Goal: Transaction & Acquisition: Purchase product/service

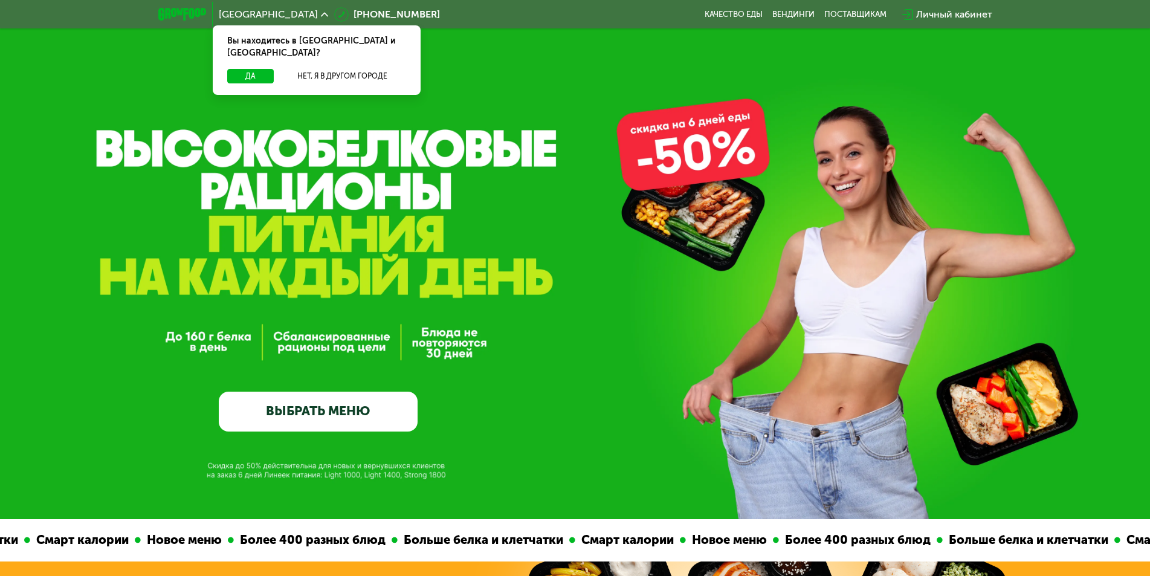
click at [357, 420] on link "ВЫБРАТЬ МЕНЮ" at bounding box center [318, 412] width 199 height 40
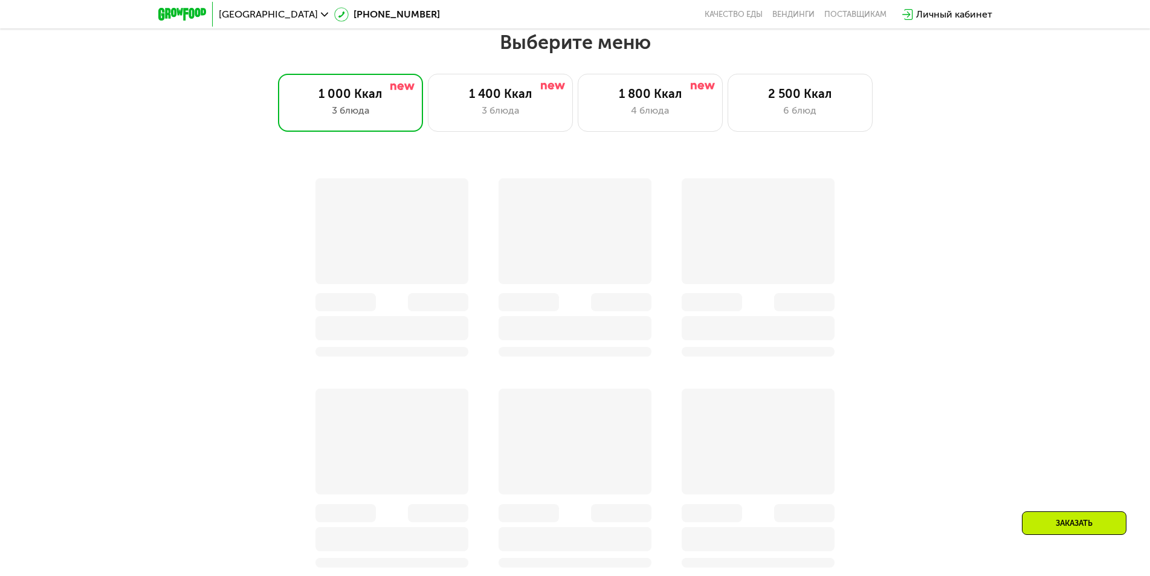
scroll to position [1000, 0]
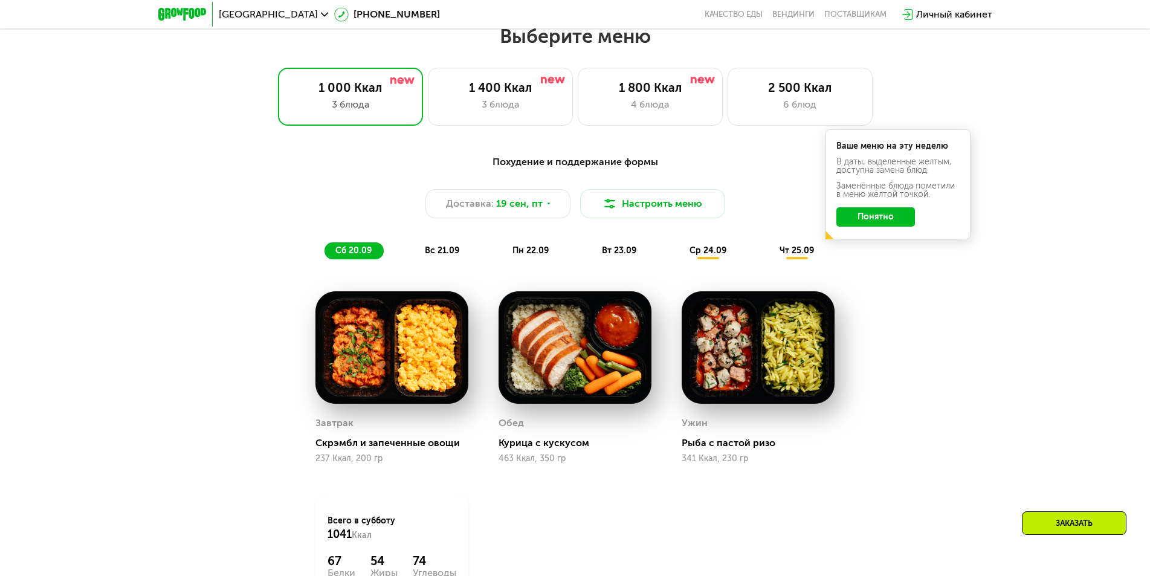
click at [676, 56] on div "Выберите меню 1 000 Ккал 3 блюда 1 400 Ккал 3 блюда 1 800 Ккал 4 блюда 2 500 Кк…" at bounding box center [575, 75] width 1150 height 102
click at [700, 83] on img at bounding box center [703, 80] width 24 height 7
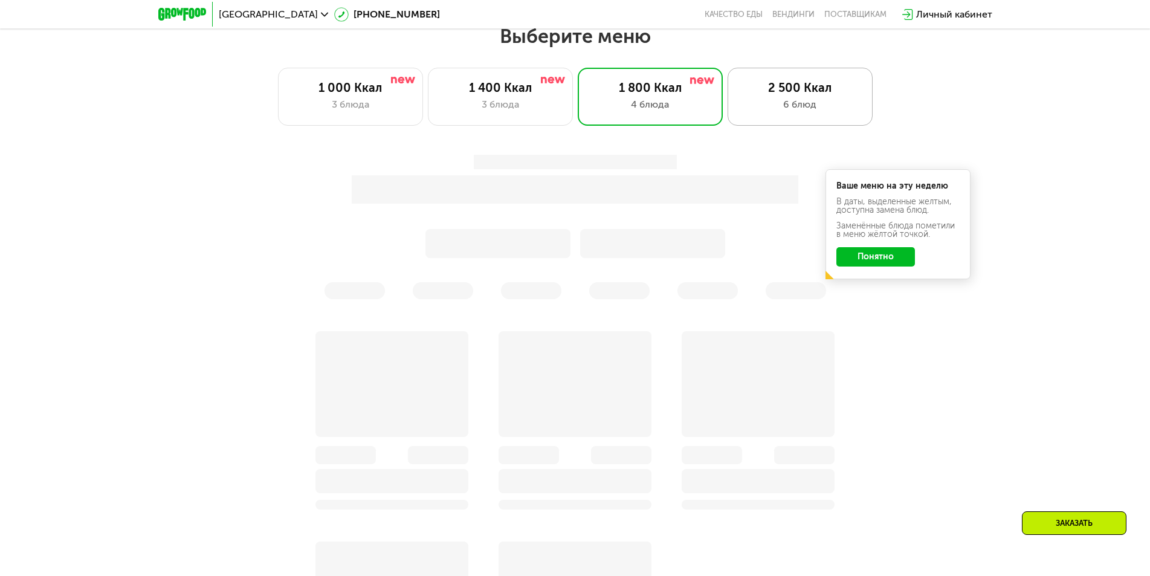
click at [803, 111] on div "6 блюд" at bounding box center [800, 104] width 120 height 15
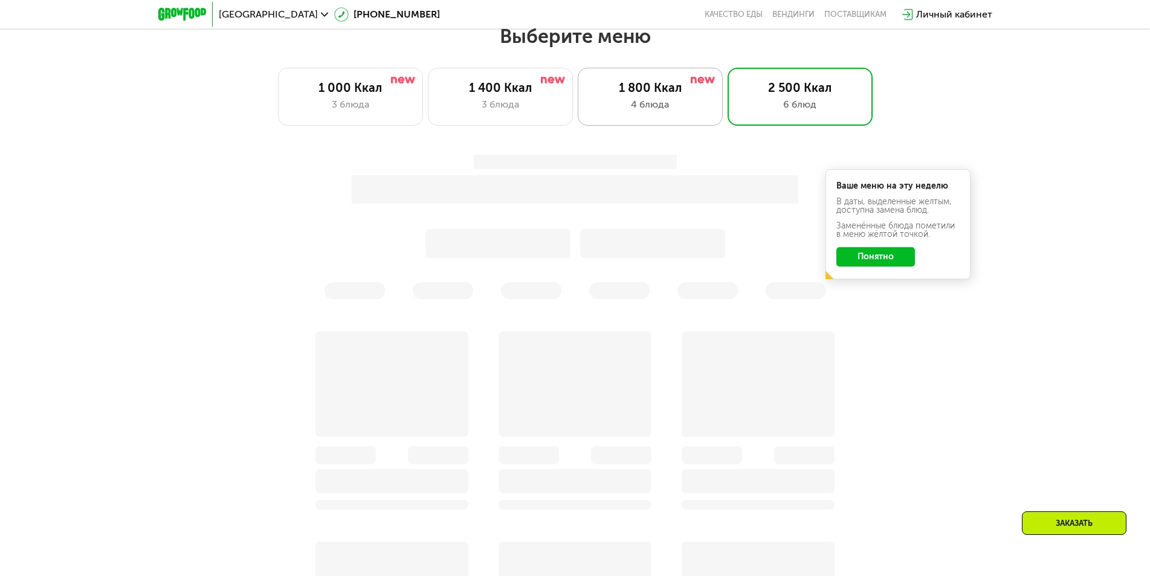
click at [652, 94] on div "1 800 Ккал" at bounding box center [650, 87] width 120 height 15
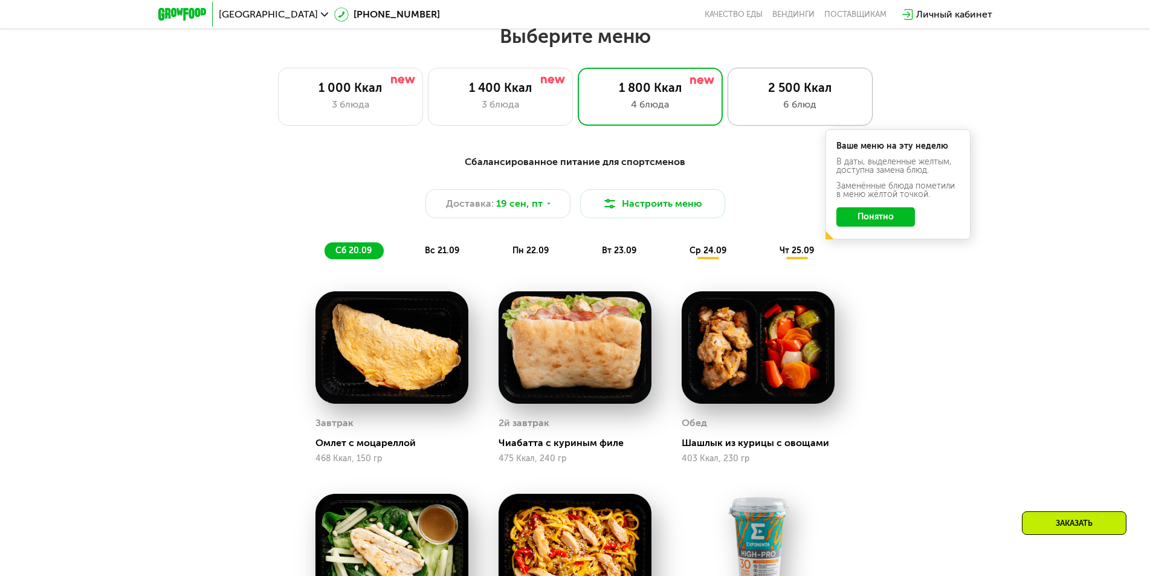
click at [801, 117] on div "2 500 Ккал 6 блюд" at bounding box center [800, 97] width 145 height 58
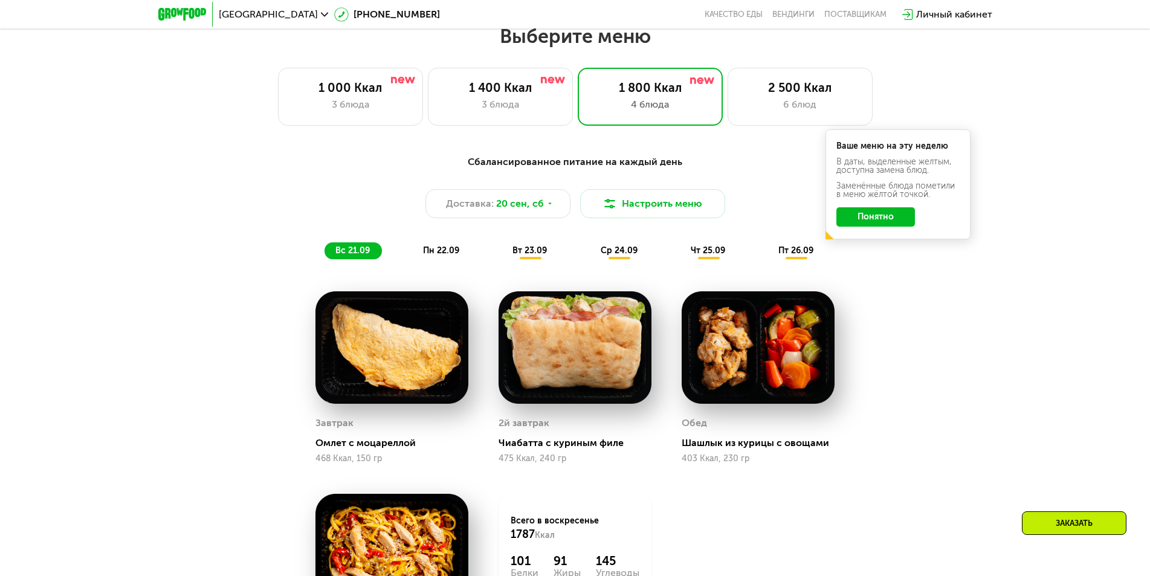
click at [779, 69] on div "Выберите меню 1 000 Ккал 3 блюда 1 400 Ккал 3 блюда 1 800 Ккал 4 блюда 2 500 Кк…" at bounding box center [575, 75] width 1150 height 102
click at [795, 95] on div "2 500 Ккал" at bounding box center [800, 87] width 120 height 15
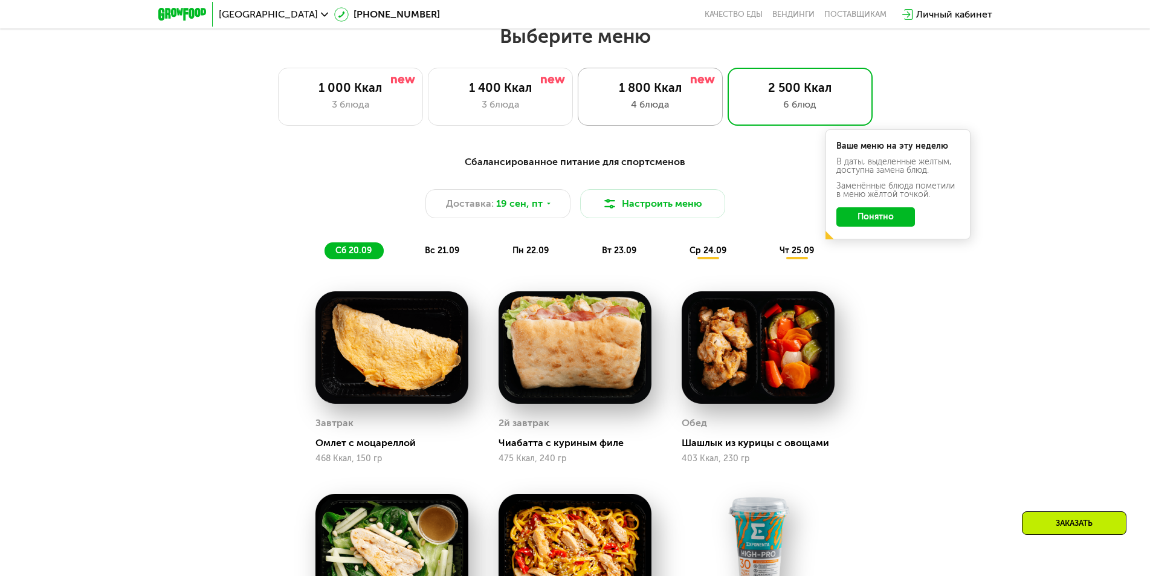
click at [631, 87] on div "1 800 Ккал" at bounding box center [650, 87] width 120 height 15
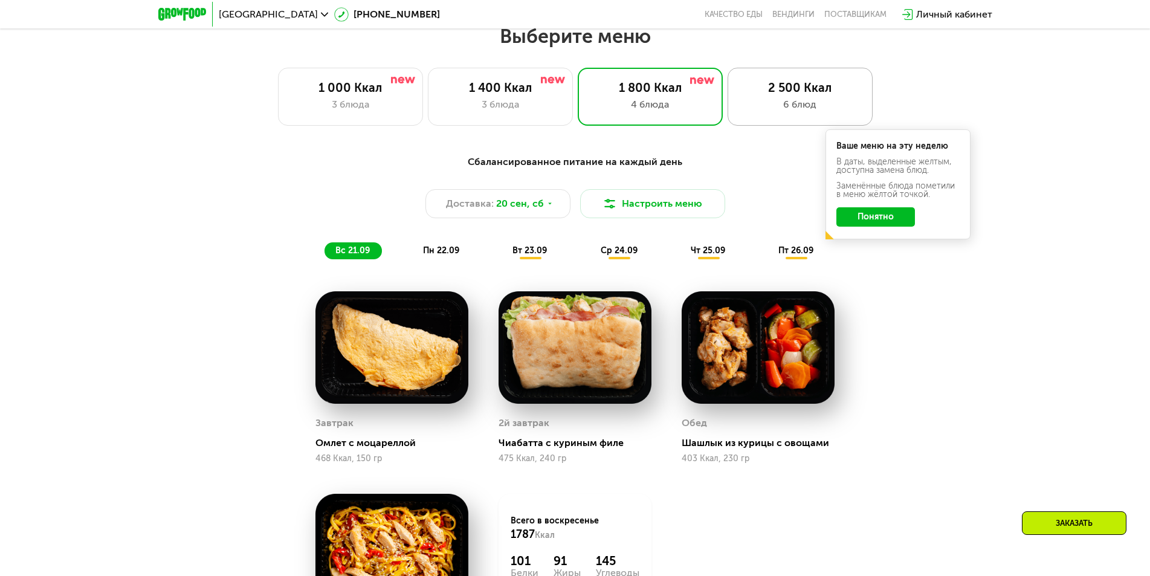
click at [762, 95] on div "2 500 Ккал" at bounding box center [800, 87] width 120 height 15
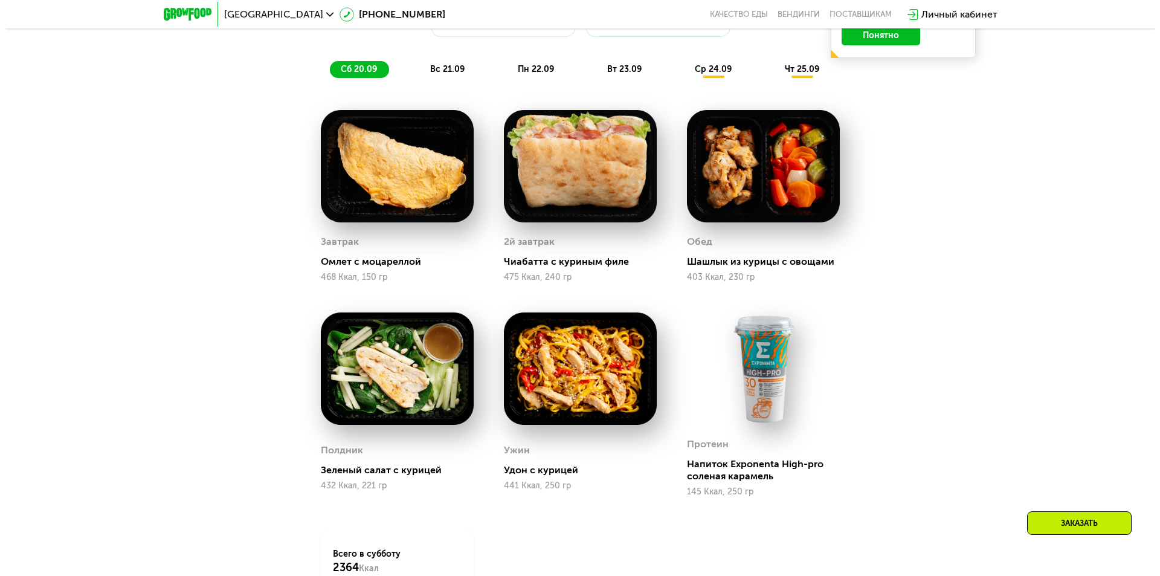
scroll to position [1121, 0]
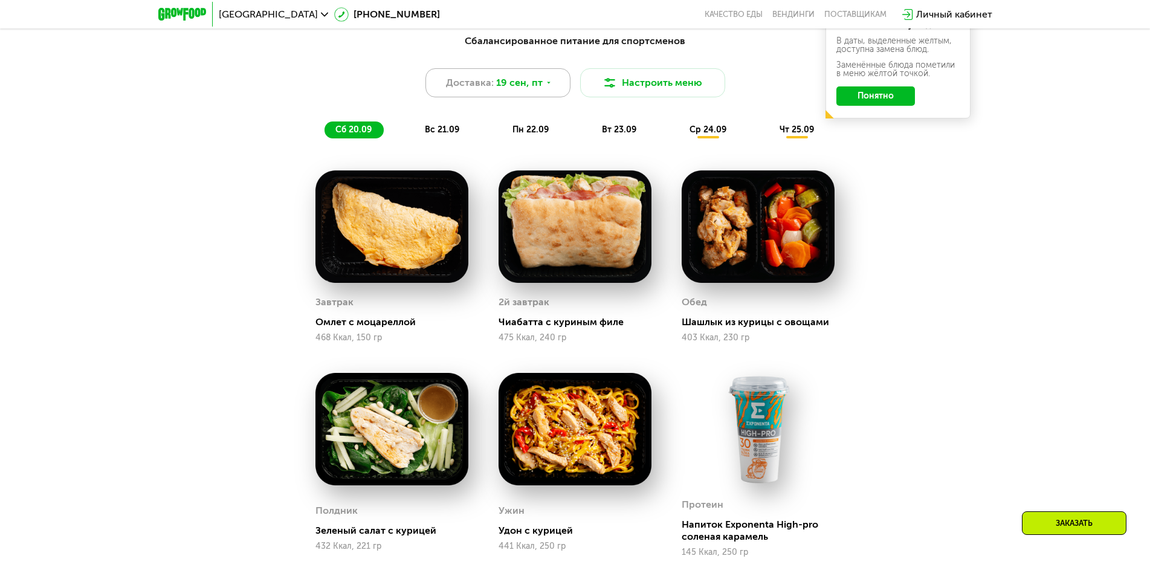
click at [557, 92] on div "Доставка: [DATE]" at bounding box center [497, 82] width 145 height 29
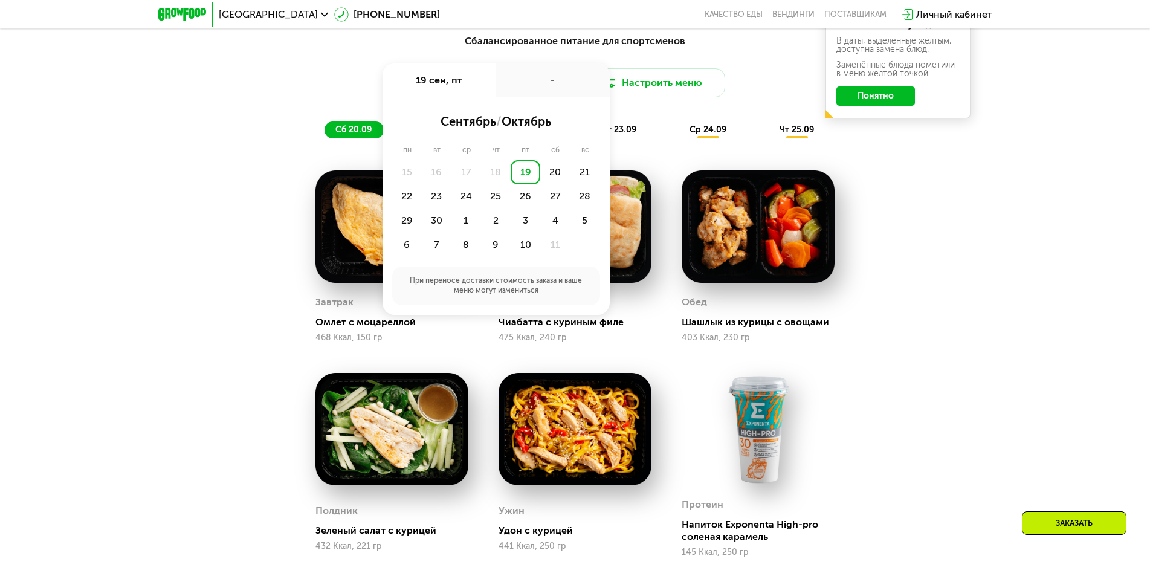
click at [798, 89] on div "Доставка: [DATE] сен, пт - сентябрь / октябрь пн вт ср чт пт сб вс 15 16 17 18 …" at bounding box center [575, 82] width 715 height 29
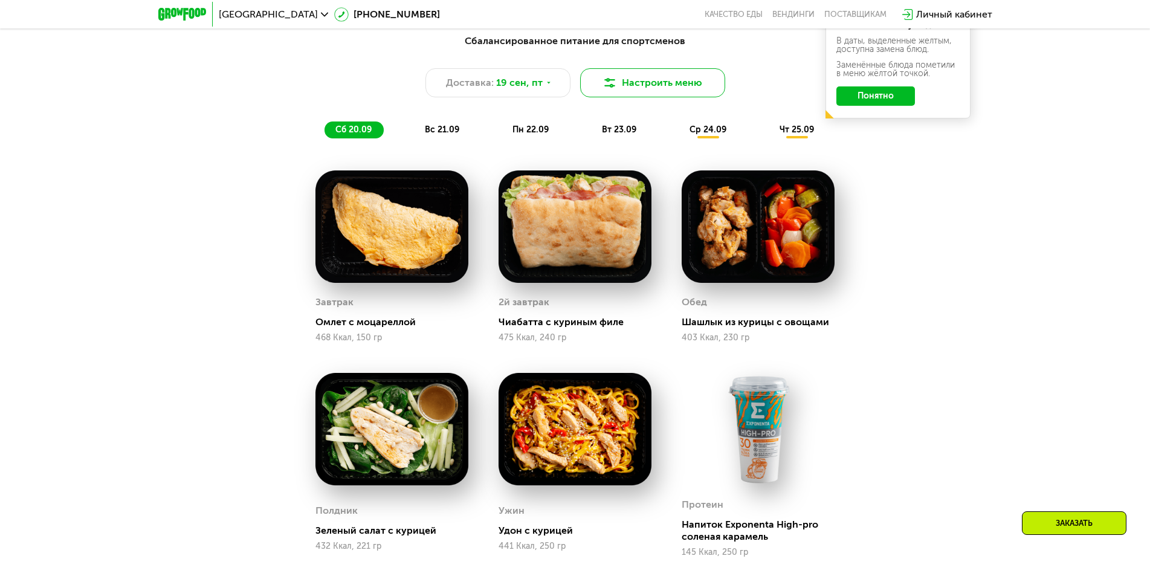
click at [700, 78] on button "Настроить меню" at bounding box center [652, 82] width 145 height 29
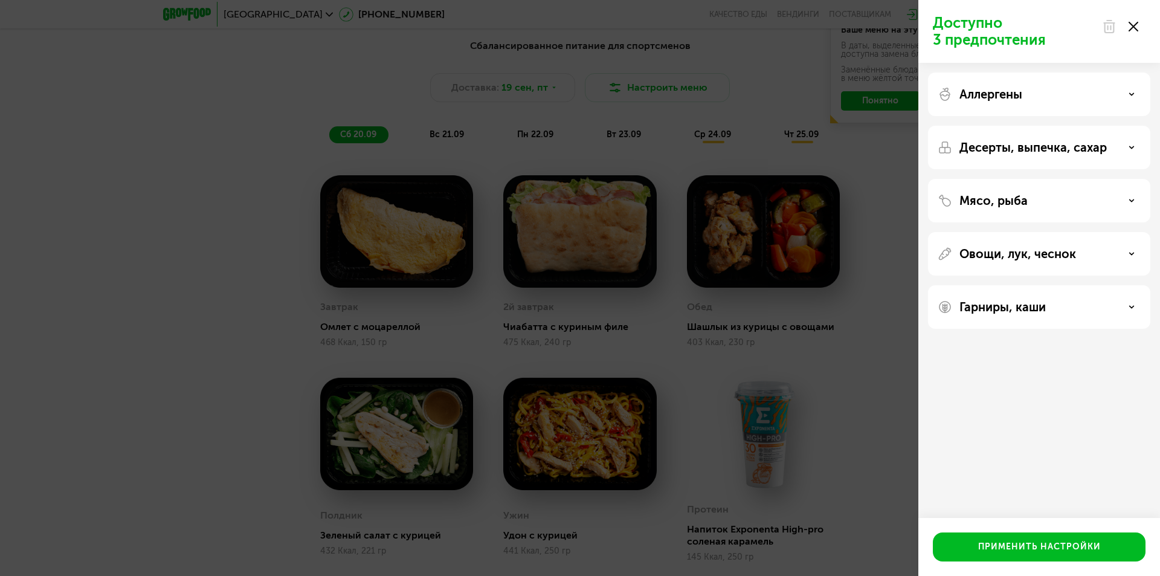
click at [1106, 73] on div "Аллергены" at bounding box center [1039, 95] width 222 height 44
click at [1111, 92] on div "Аллергены" at bounding box center [1039, 94] width 203 height 15
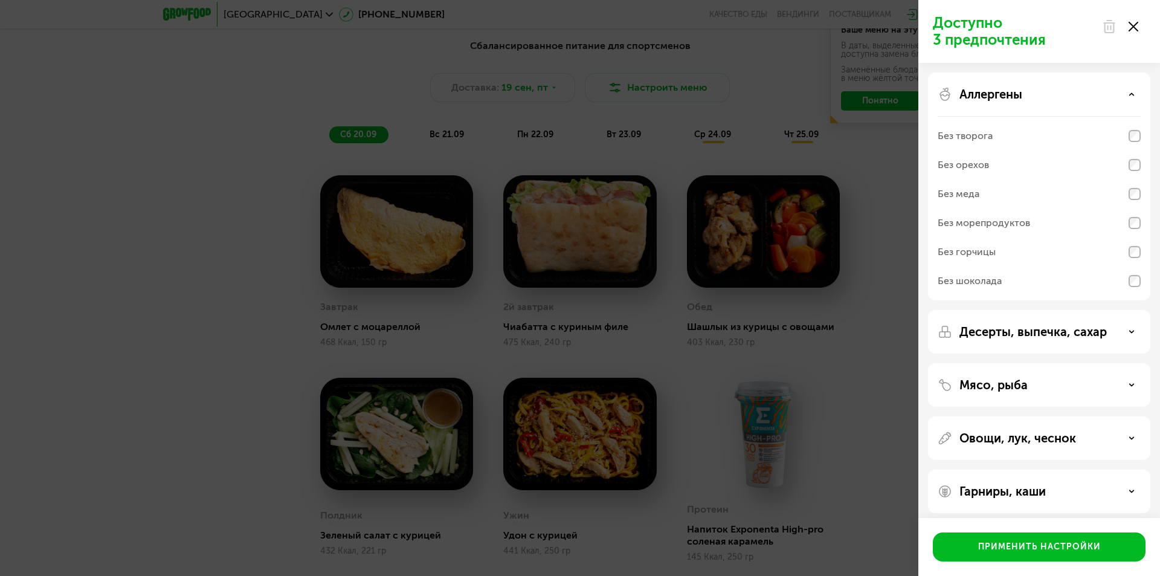
click at [1110, 93] on div "Аллергены" at bounding box center [1039, 94] width 203 height 15
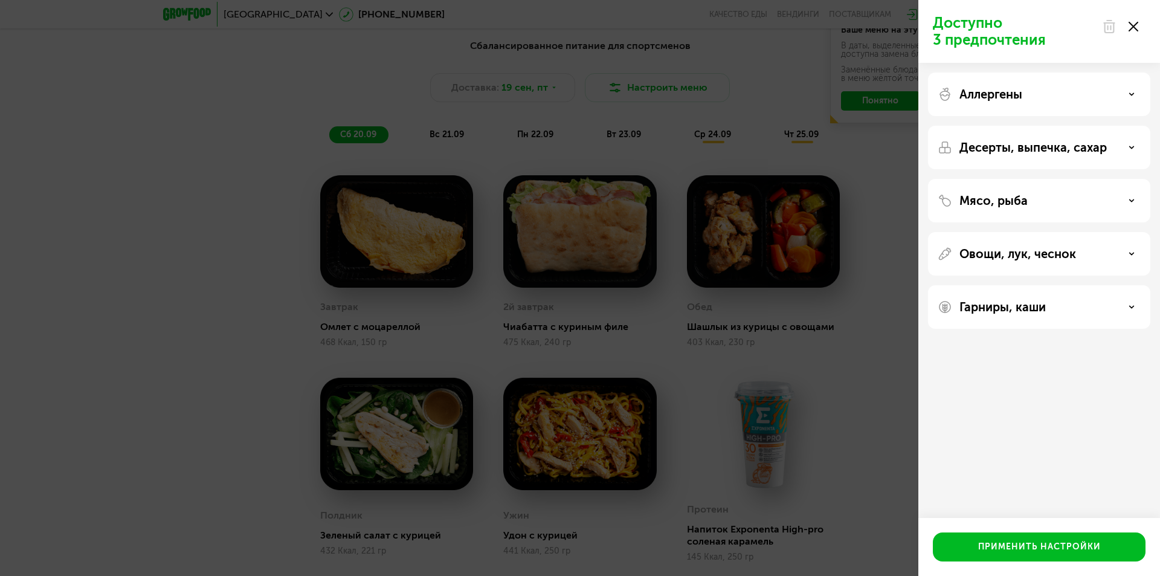
click at [1109, 159] on div "Десерты, выпечка, сахар" at bounding box center [1039, 148] width 222 height 44
click at [1011, 312] on p "Гарниры, каши" at bounding box center [1003, 307] width 86 height 15
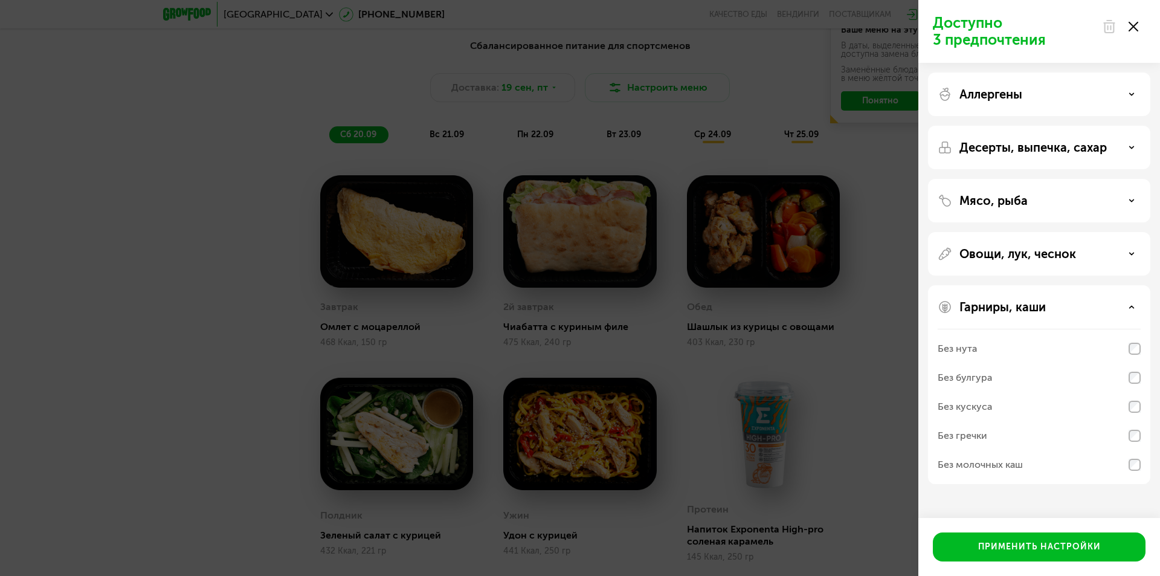
click at [1013, 321] on div "Гарниры, каши Без нута Без булгура Без кускуса Без гречки Без молочных каш" at bounding box center [1039, 384] width 222 height 199
click at [1024, 255] on p "Овощи, лук, чеснок" at bounding box center [1018, 254] width 117 height 15
drag, startPoint x: 1032, startPoint y: 206, endPoint x: 1024, endPoint y: 204, distance: 8.1
click at [1024, 204] on div "Мясо, рыба" at bounding box center [1039, 200] width 203 height 15
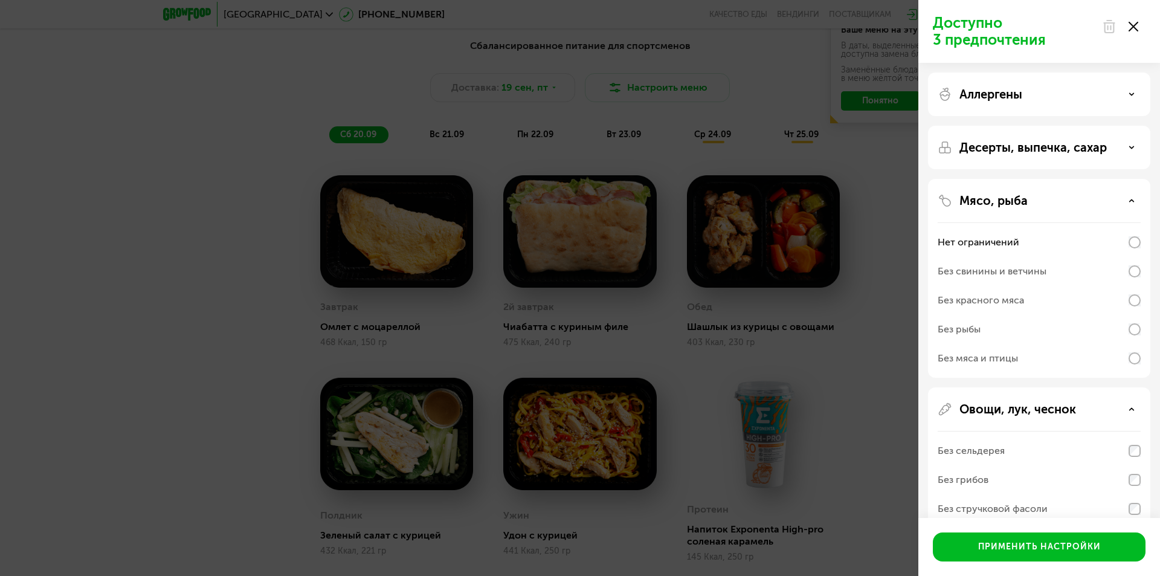
click at [1024, 204] on p "Мясо, рыба" at bounding box center [994, 200] width 68 height 15
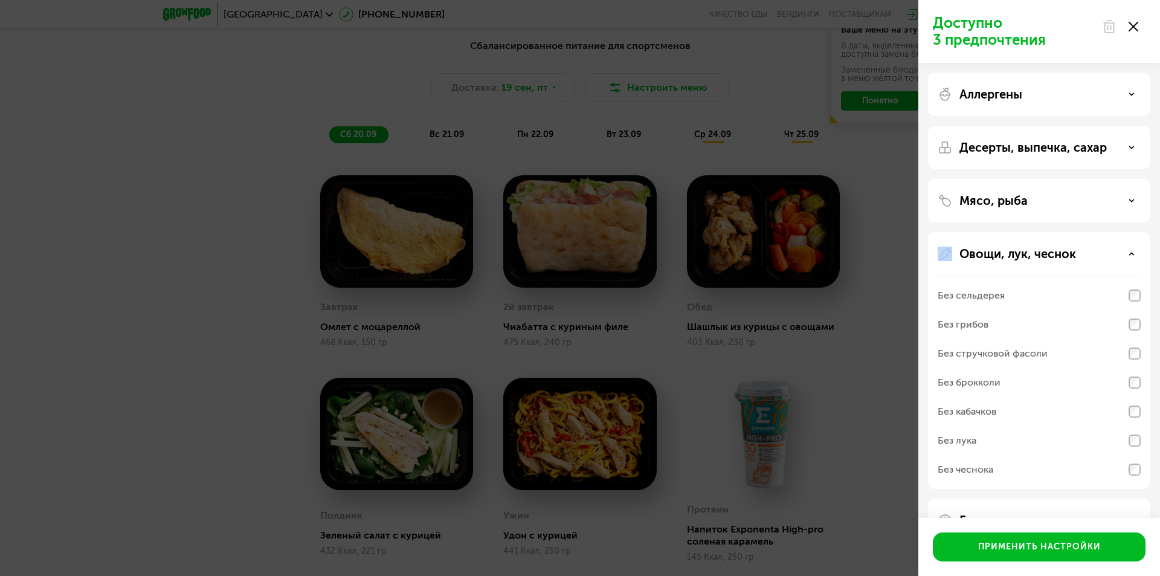
click at [1024, 204] on p "Мясо, рыба" at bounding box center [994, 200] width 68 height 15
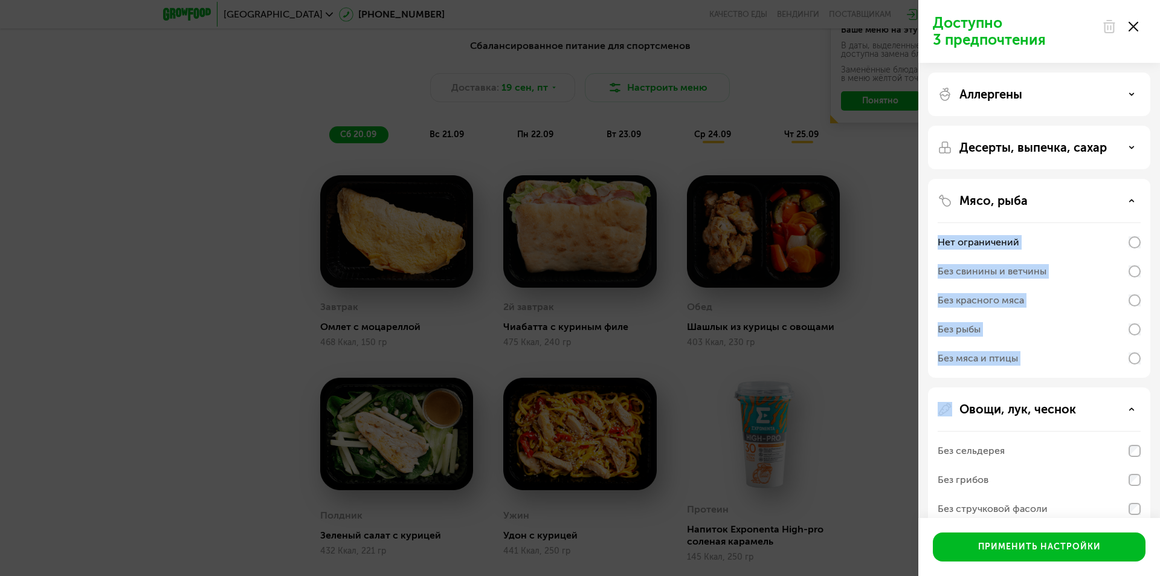
click at [1079, 207] on div "Мясо, рыба Нет ограничений Без свинины и ветчины Без красного мяса Без рыбы Без…" at bounding box center [1039, 278] width 222 height 199
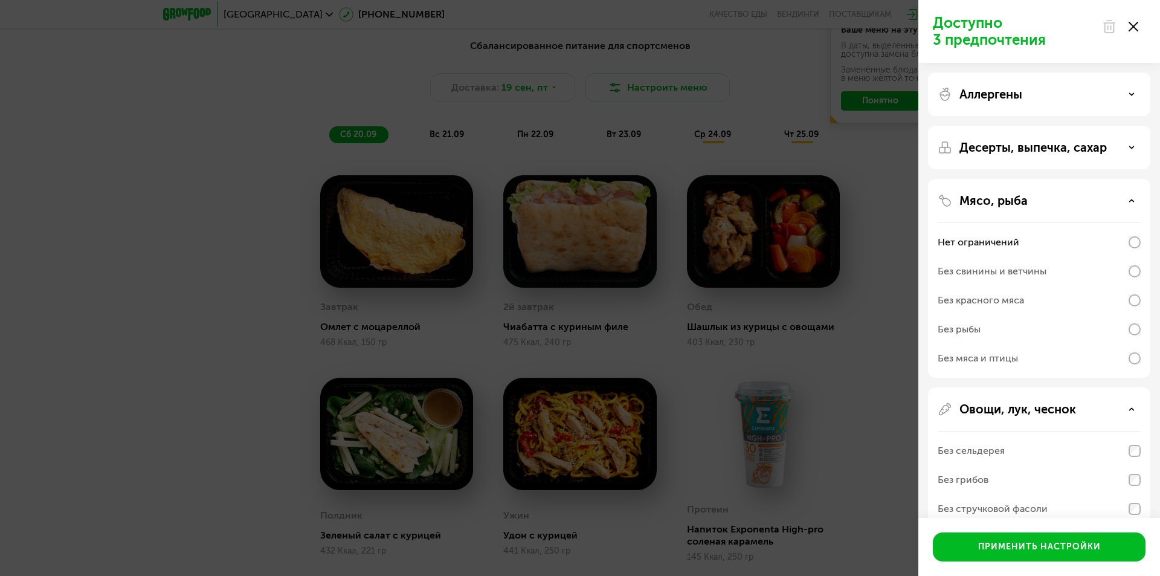
click at [981, 166] on div "Десерты, выпечка, сахар" at bounding box center [1039, 148] width 222 height 44
click at [981, 157] on div "Десерты, выпечка, сахар" at bounding box center [1039, 148] width 222 height 44
click at [990, 153] on p "Десерты, выпечка, сахар" at bounding box center [1033, 147] width 147 height 15
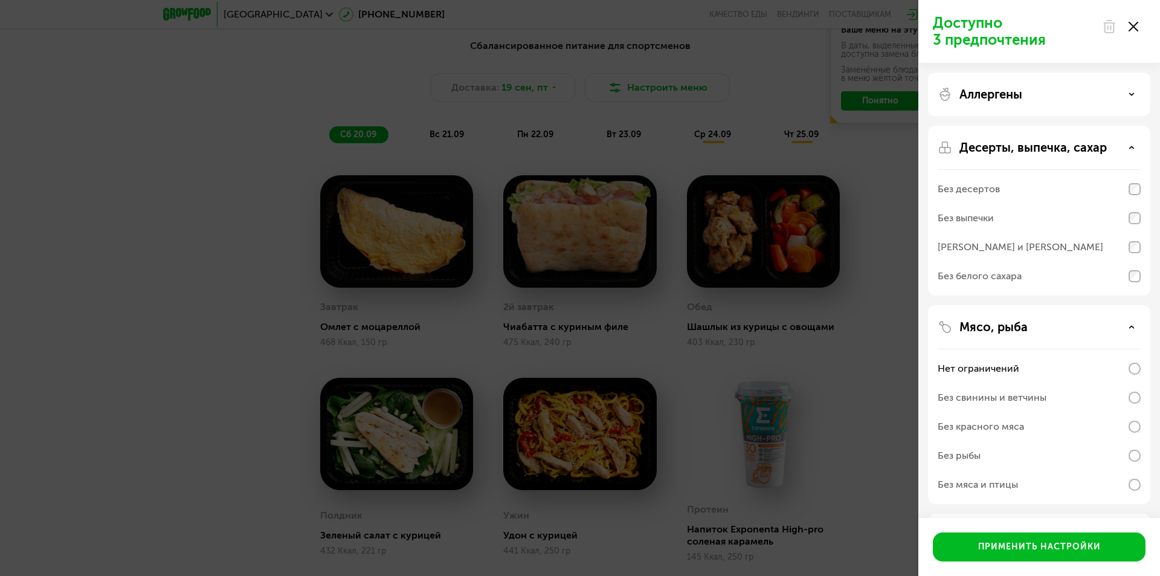
click at [993, 91] on p "Аллергены" at bounding box center [991, 94] width 63 height 15
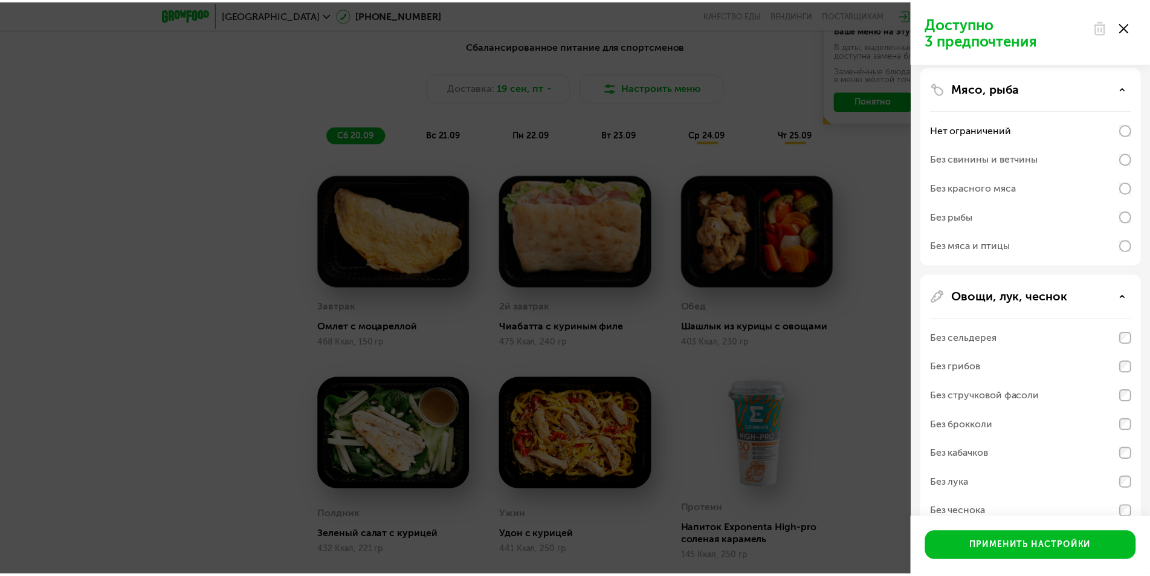
scroll to position [657, 0]
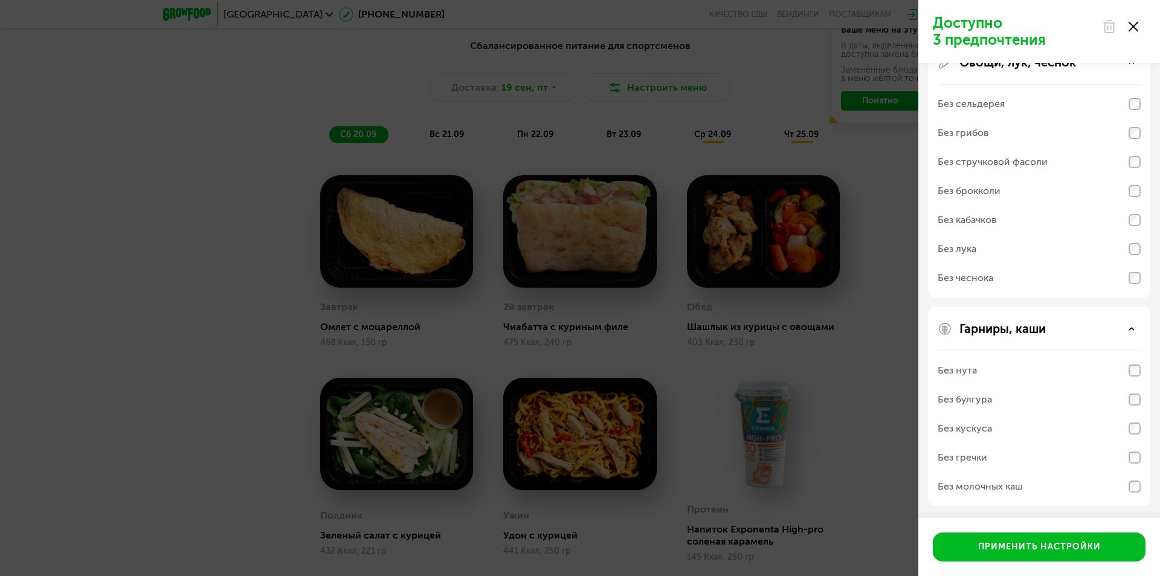
click at [1130, 31] on icon at bounding box center [1134, 27] width 10 height 10
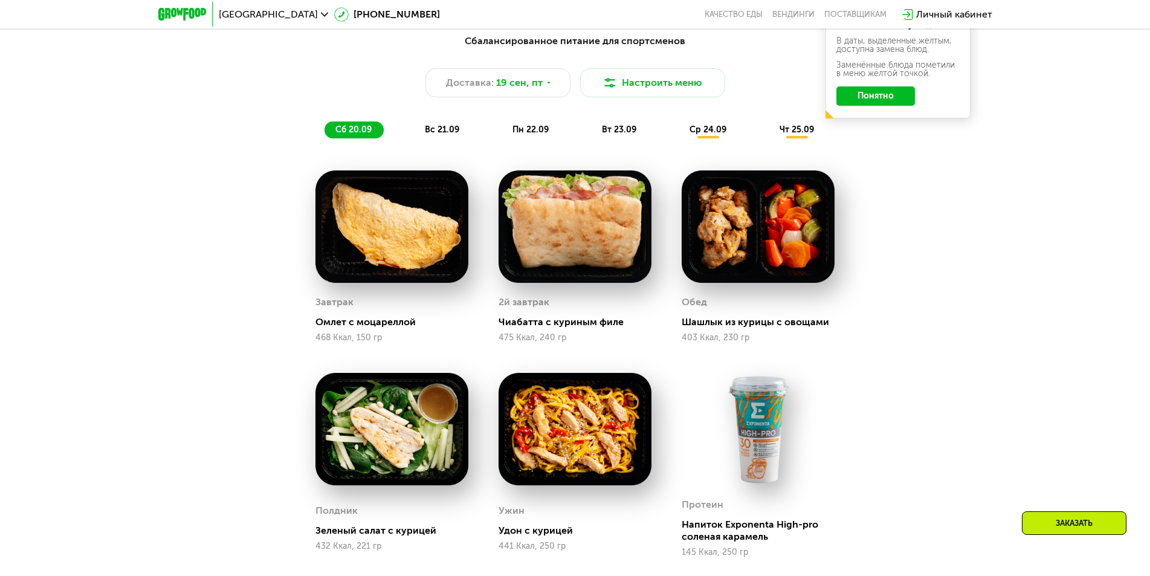
scroll to position [1181, 0]
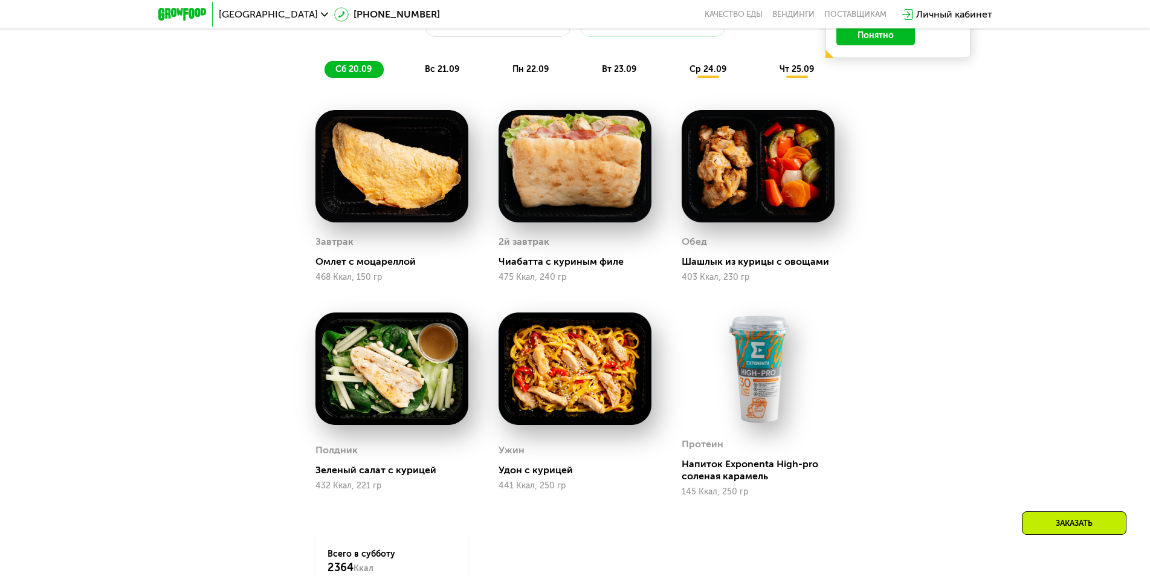
click at [452, 67] on div "вс 21.09" at bounding box center [442, 69] width 57 height 17
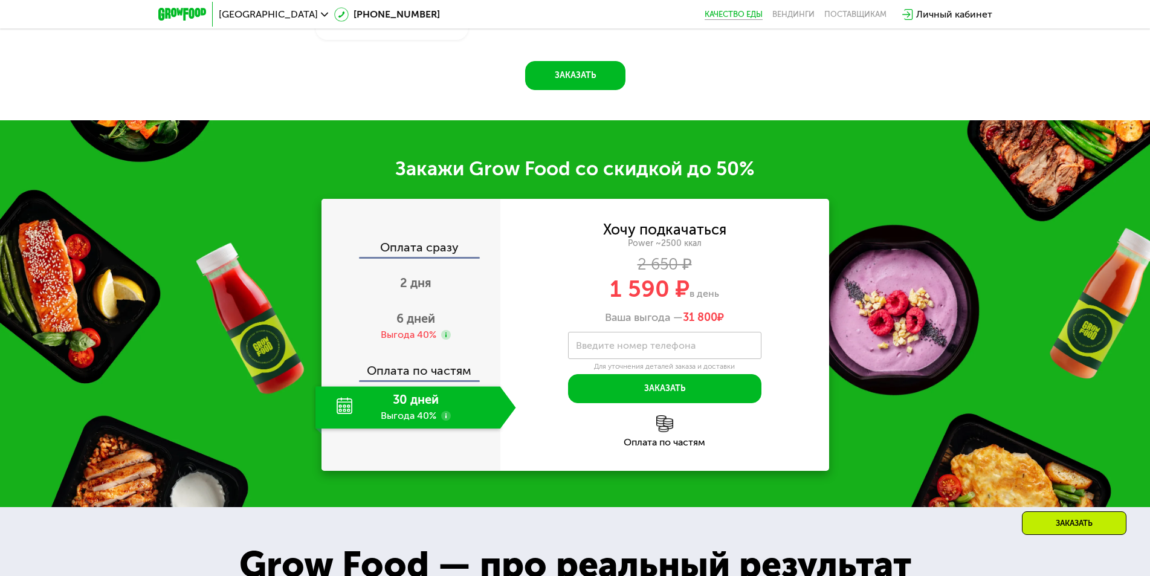
scroll to position [1725, 0]
